Goal: Task Accomplishment & Management: Complete application form

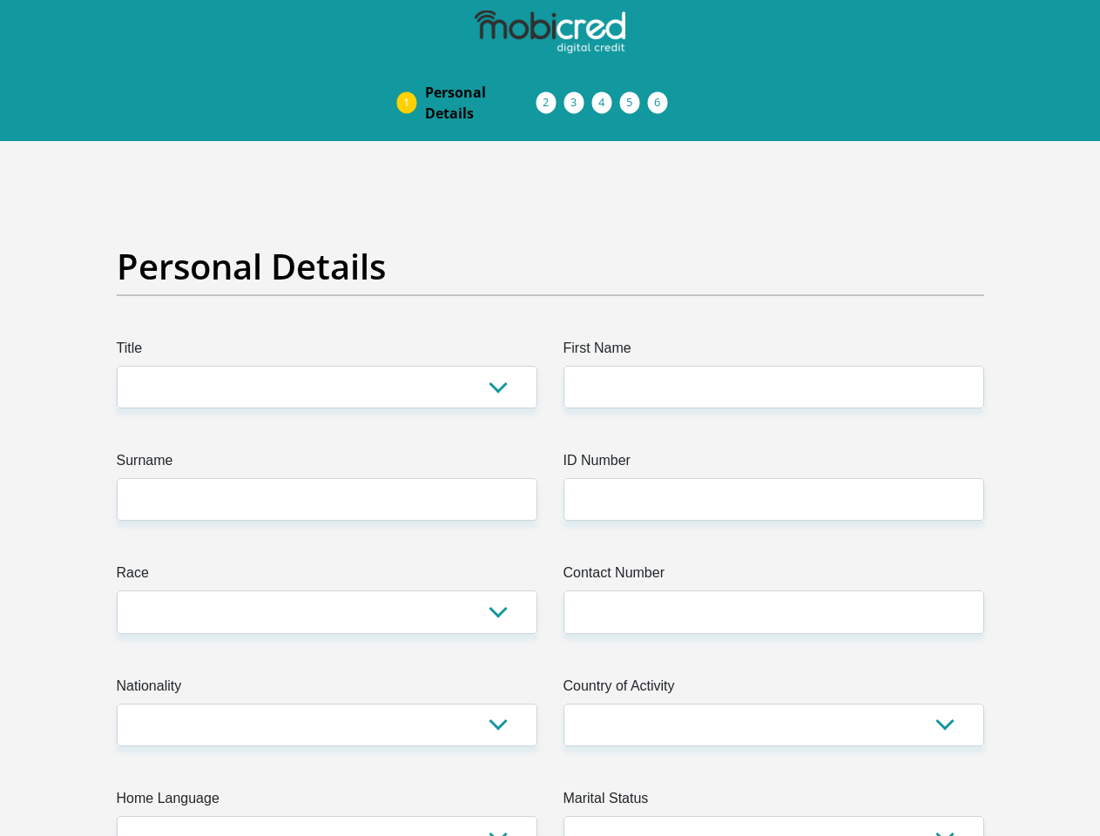
click at [0, 0] on img at bounding box center [0, 0] width 0 height 0
click at [411, 75] on link "Personal Details" at bounding box center [480, 103] width 139 height 56
click at [550, 96] on link "Acceptance of Services" at bounding box center [564, 103] width 28 height 14
click at [0, 0] on span "Documents" at bounding box center [0, 0] width 0 height 0
click at [634, 96] on link "Debicheck Mandate" at bounding box center [620, 103] width 28 height 14
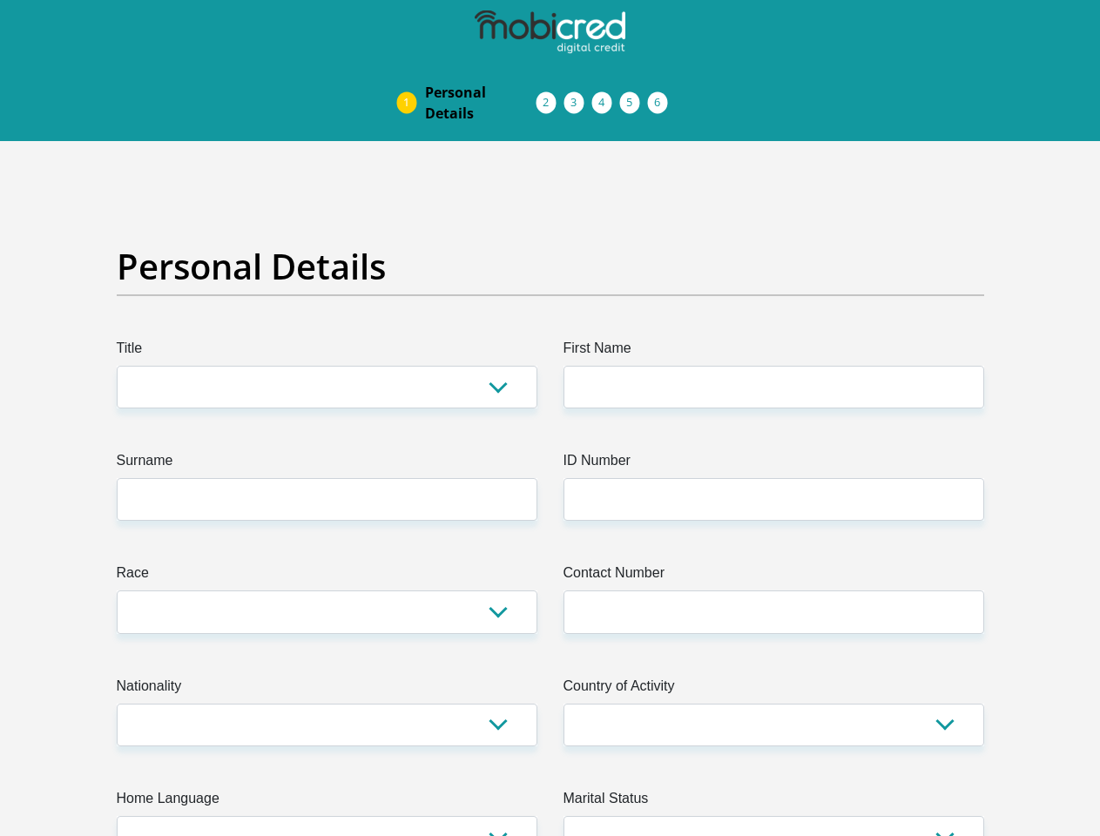
click at [662, 96] on link "Curata Authentication" at bounding box center [648, 103] width 28 height 14
click at [690, 96] on link "Pre Agreement Signoff" at bounding box center [676, 103] width 28 height 14
